Goal: Information Seeking & Learning: Learn about a topic

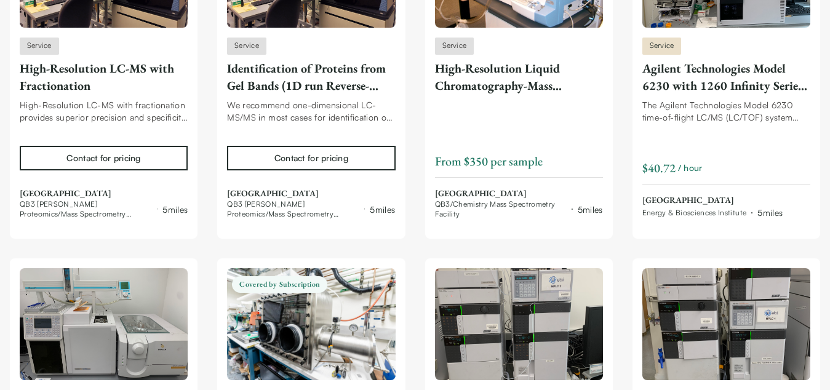
scroll to position [591, 0]
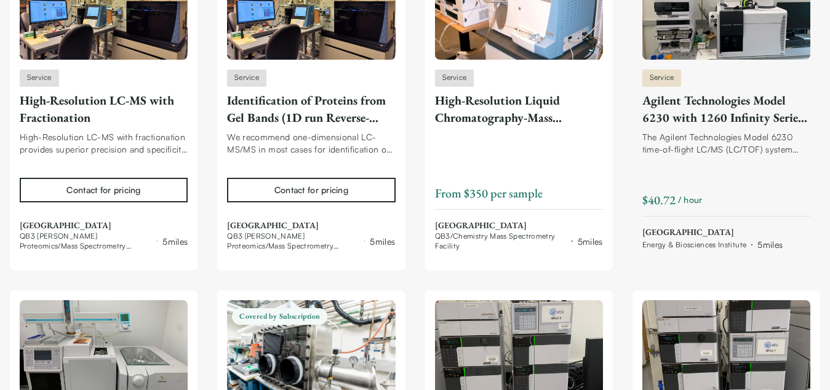
click at [719, 107] on div "Agilent Technologies Model 6230 with 1260 Infinity Series LC-TOF" at bounding box center [727, 109] width 168 height 34
click at [495, 109] on div "High-Resolution Liquid Chromatography-Mass Spectrometry (LC-MS)" at bounding box center [519, 109] width 168 height 34
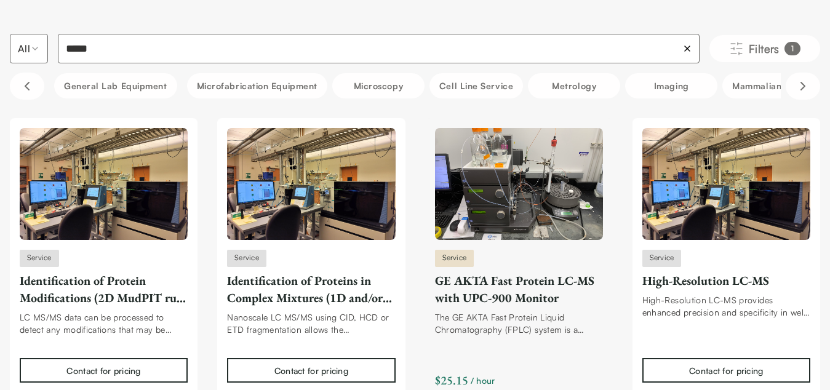
scroll to position [0, 0]
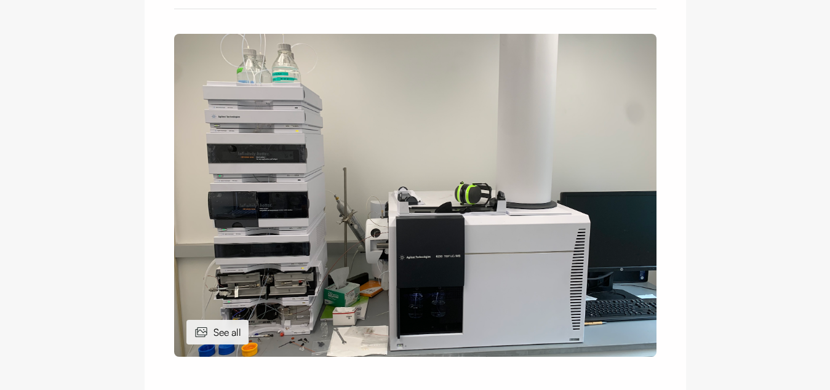
scroll to position [443, 0]
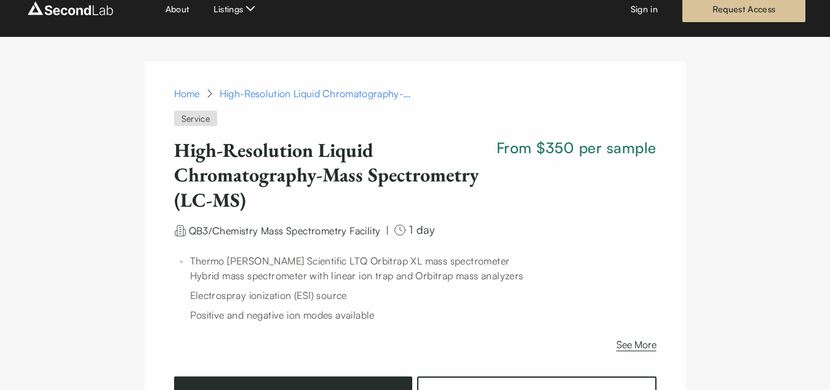
scroll to position [27, 0]
